Goal: Task Accomplishment & Management: Use online tool/utility

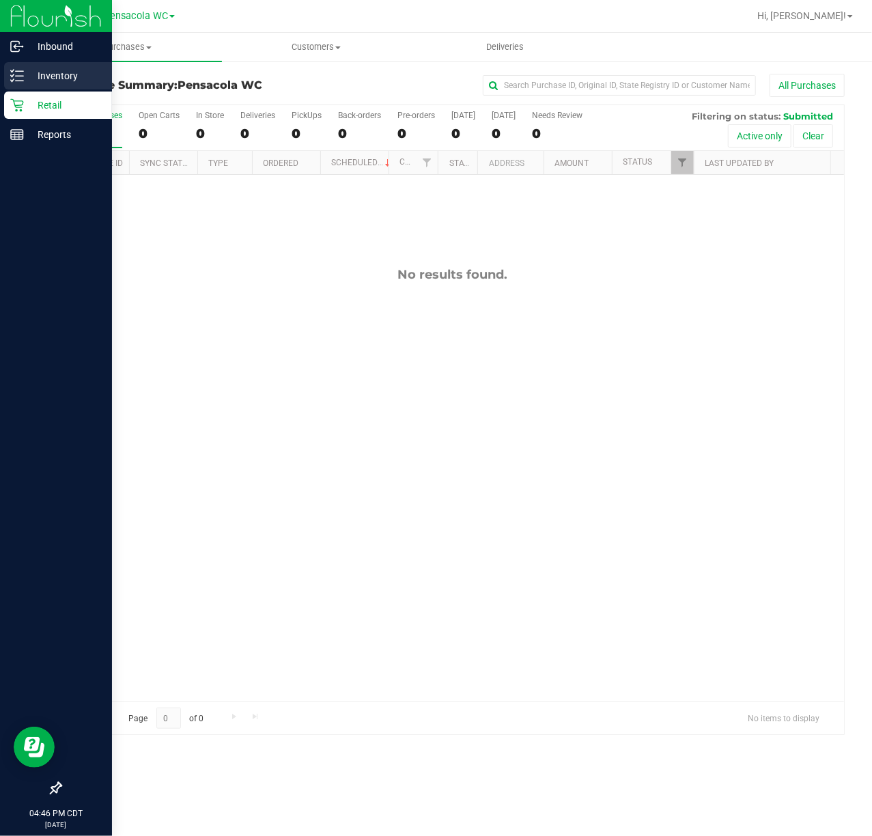
click at [12, 80] on icon at bounding box center [17, 76] width 14 height 14
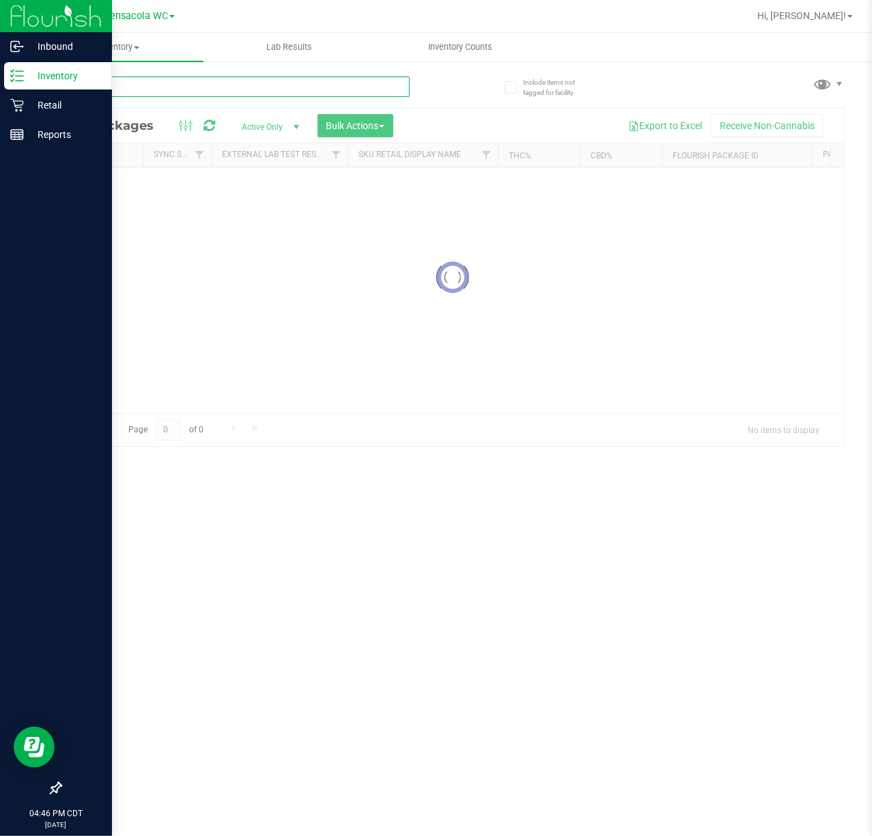
click at [350, 86] on input "text" at bounding box center [235, 87] width 350 height 20
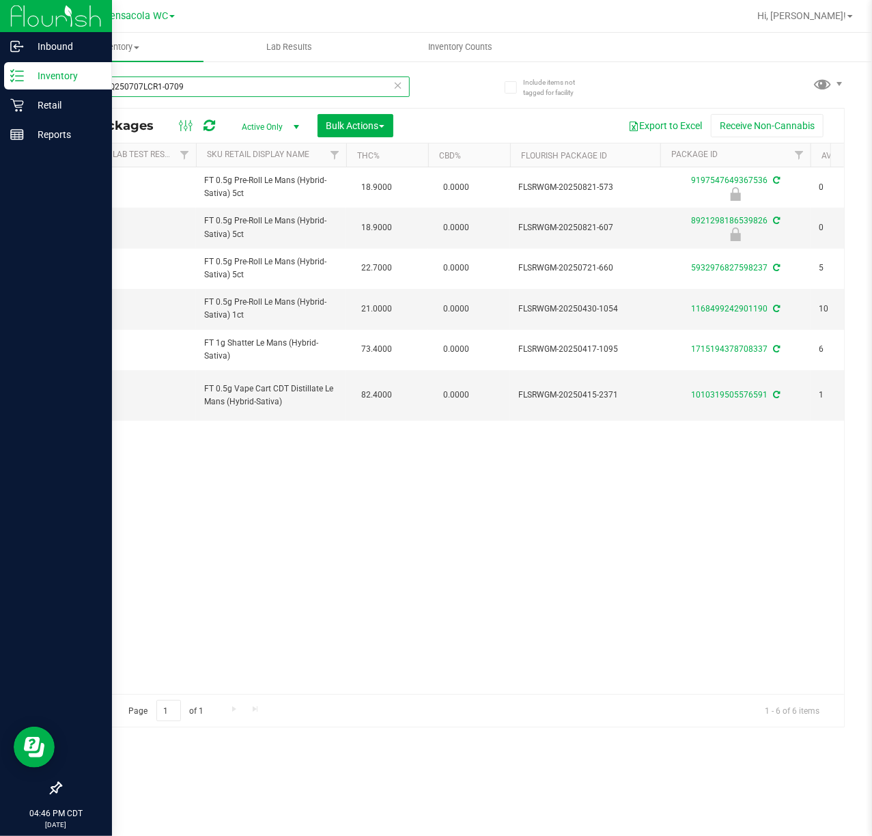
type input "lmnWNQ250707LCR1-0709"
